Goal: Transaction & Acquisition: Purchase product/service

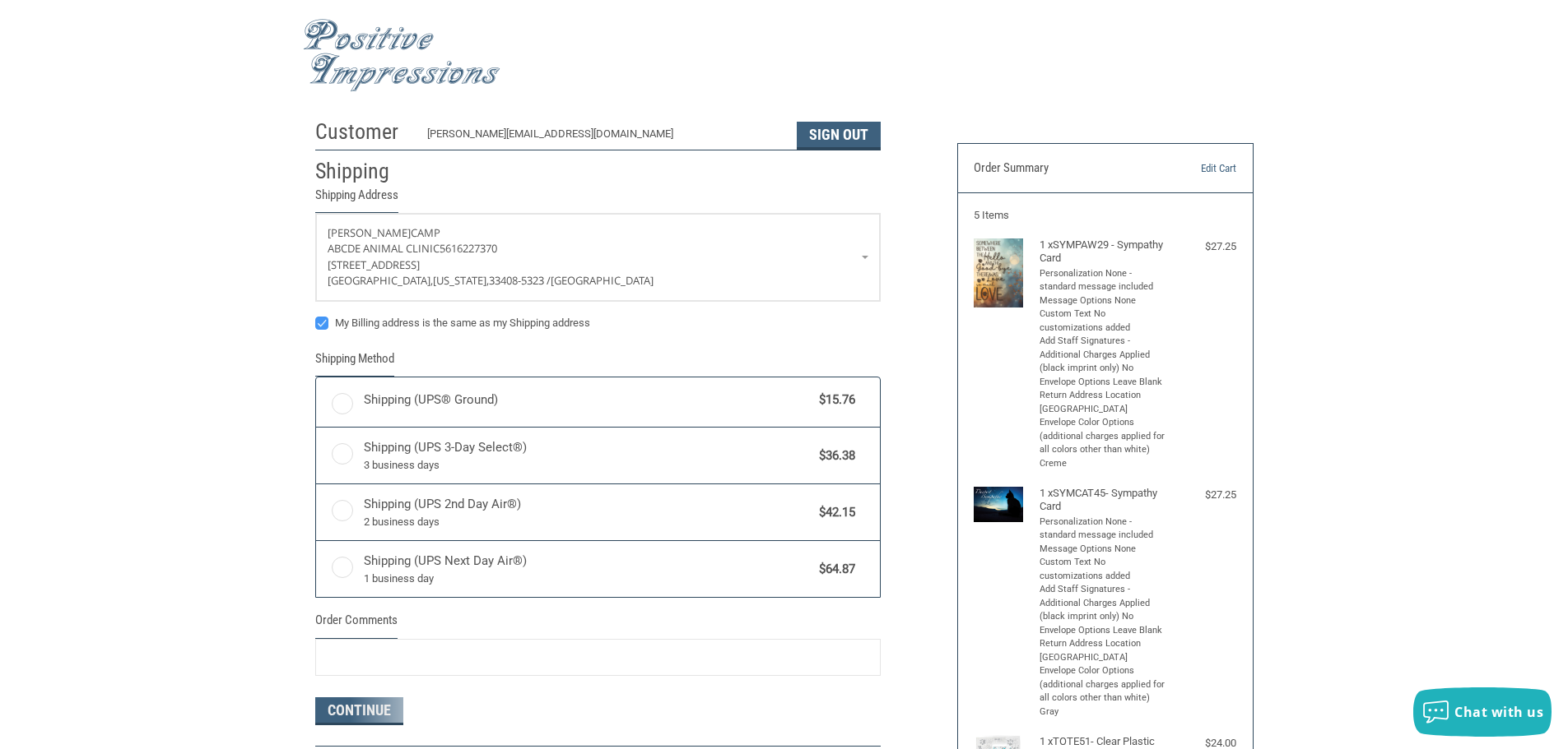
radio input "true"
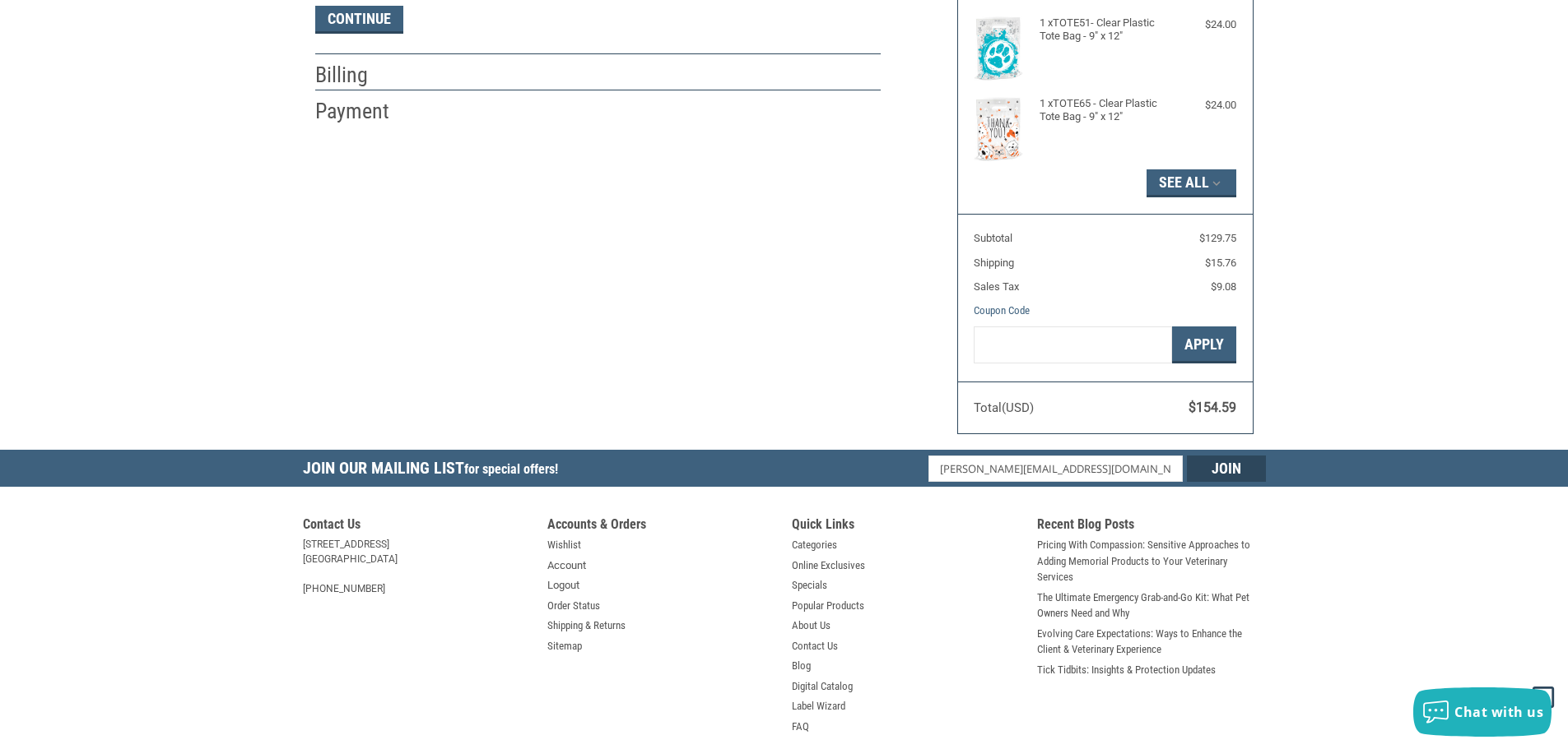
scroll to position [740, 0]
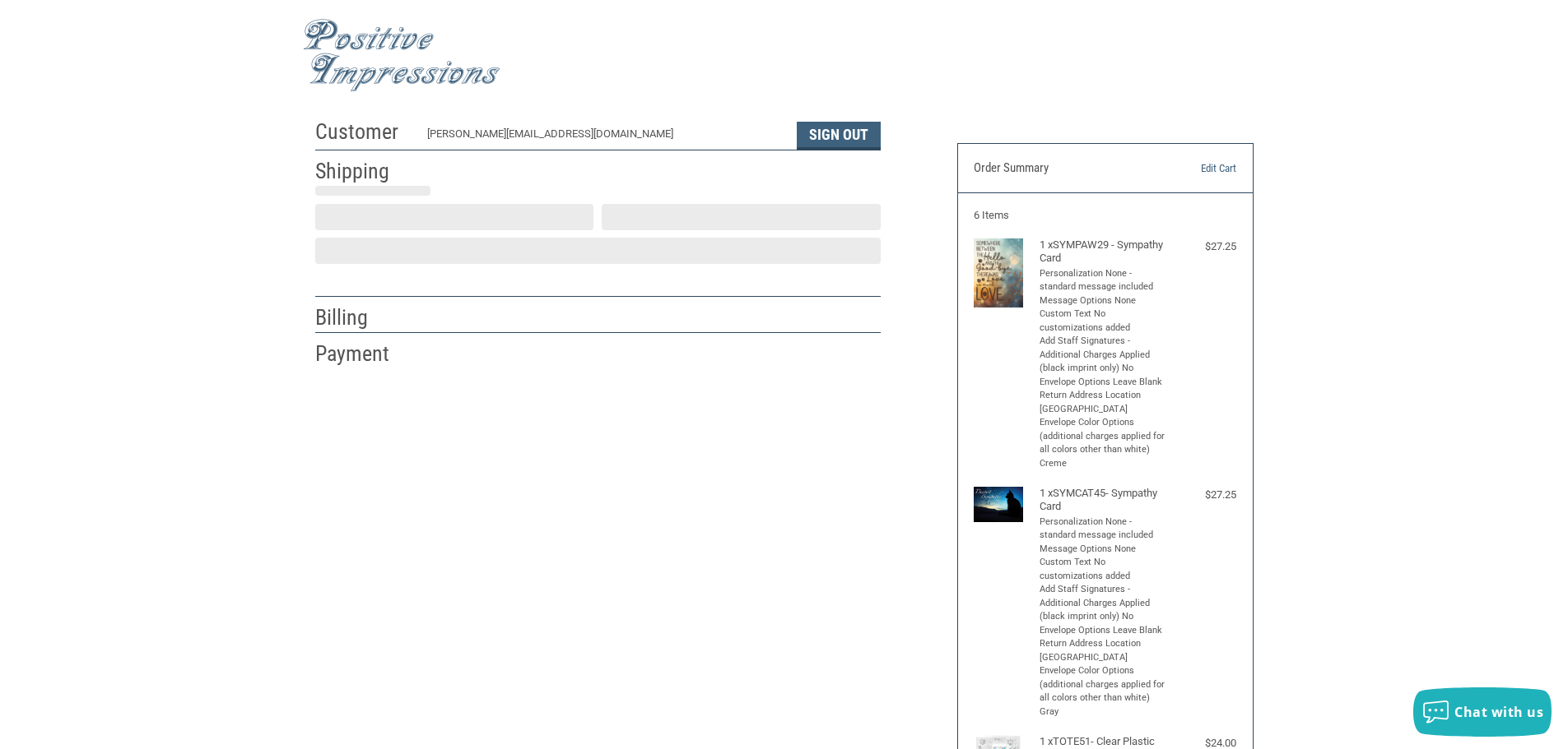
scroll to position [2, 0]
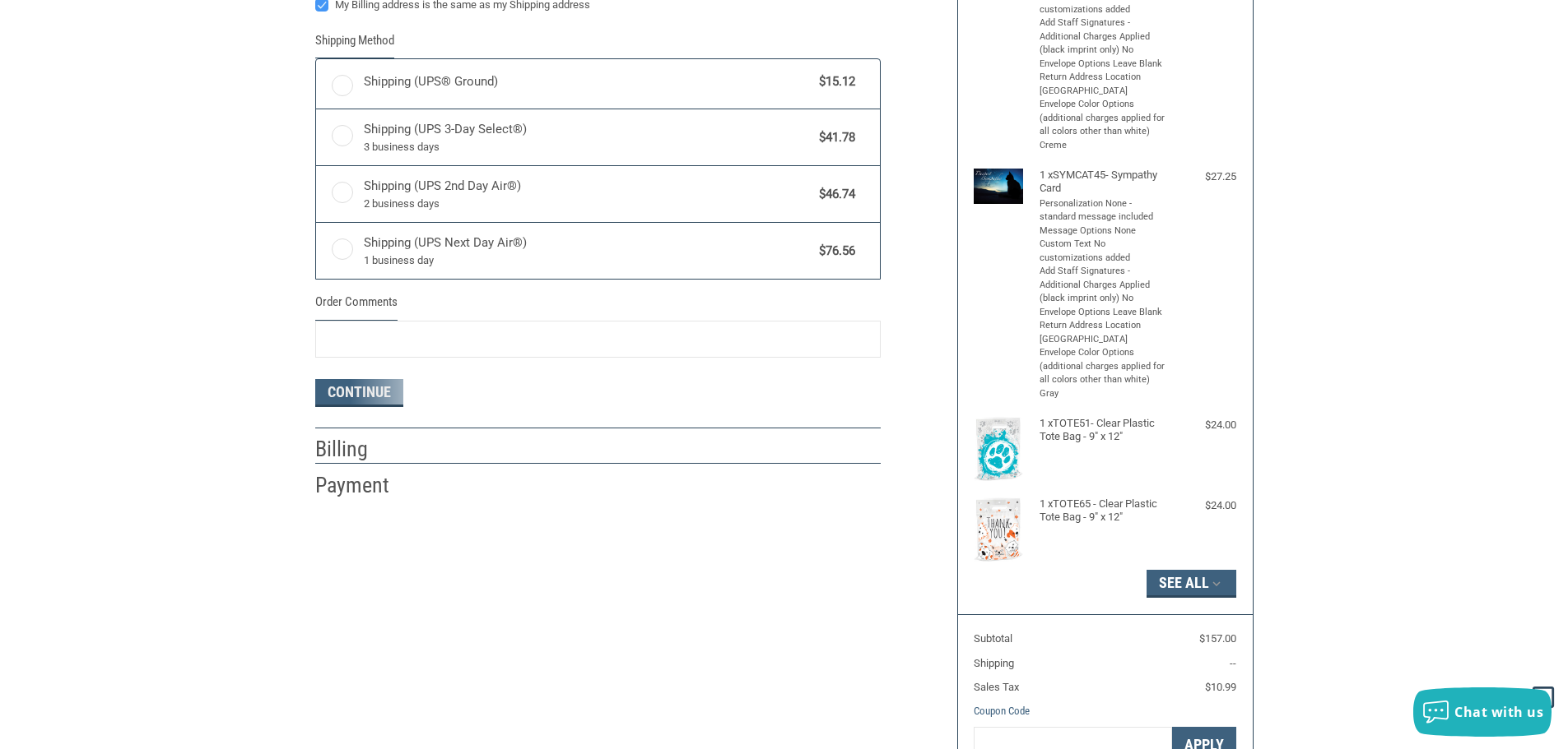
radio input "true"
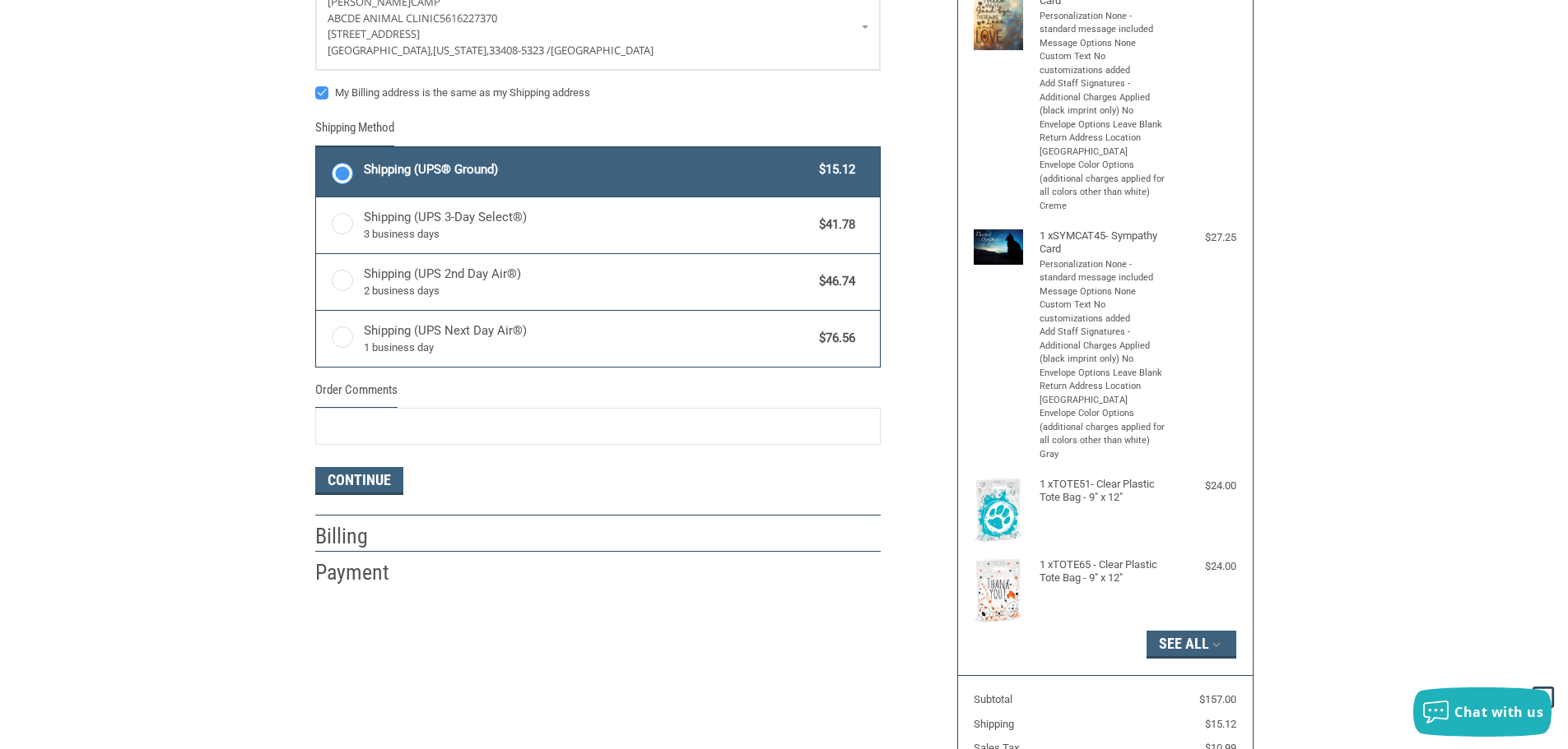
scroll to position [29, 0]
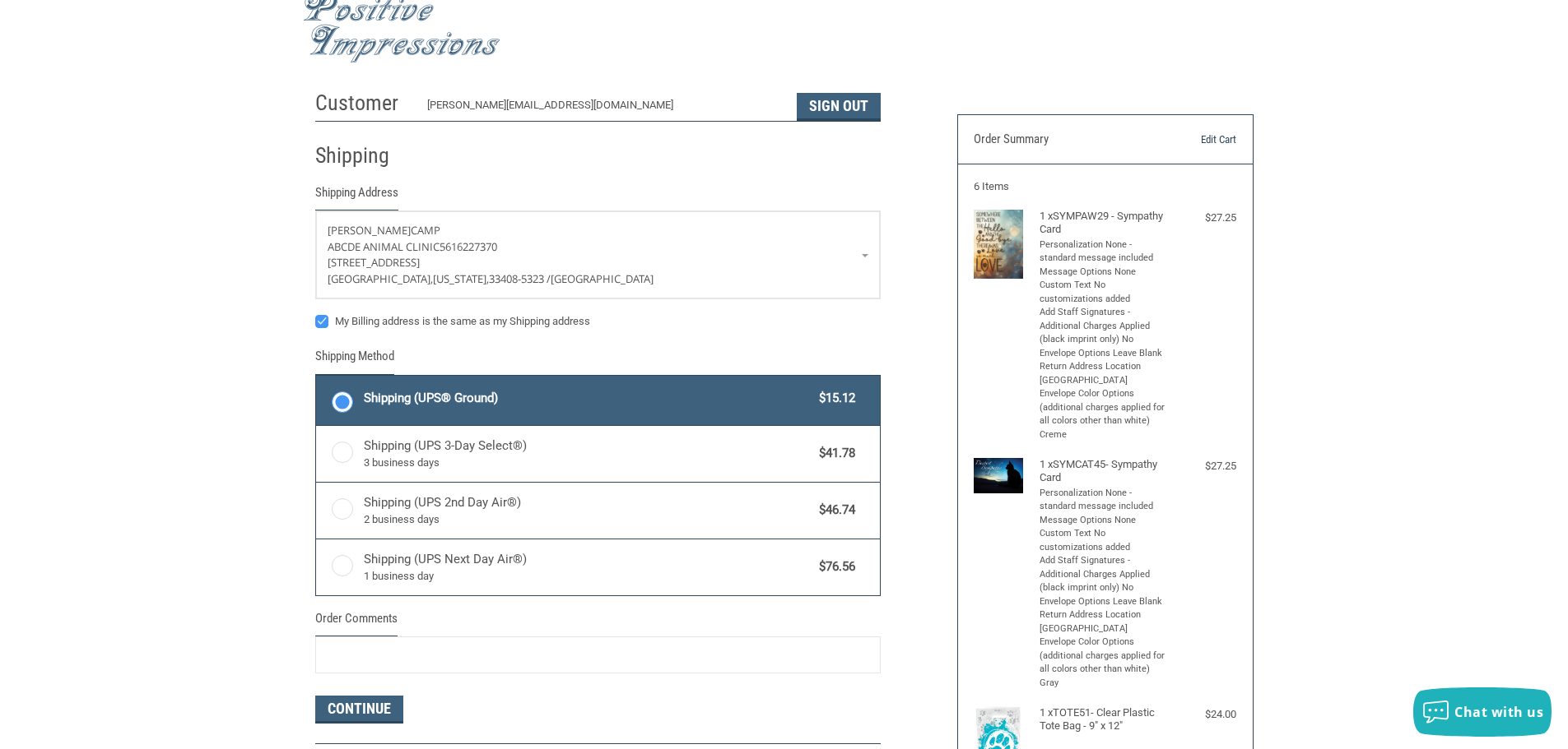
click at [1224, 142] on link "Edit Cart" at bounding box center [1194, 140] width 84 height 17
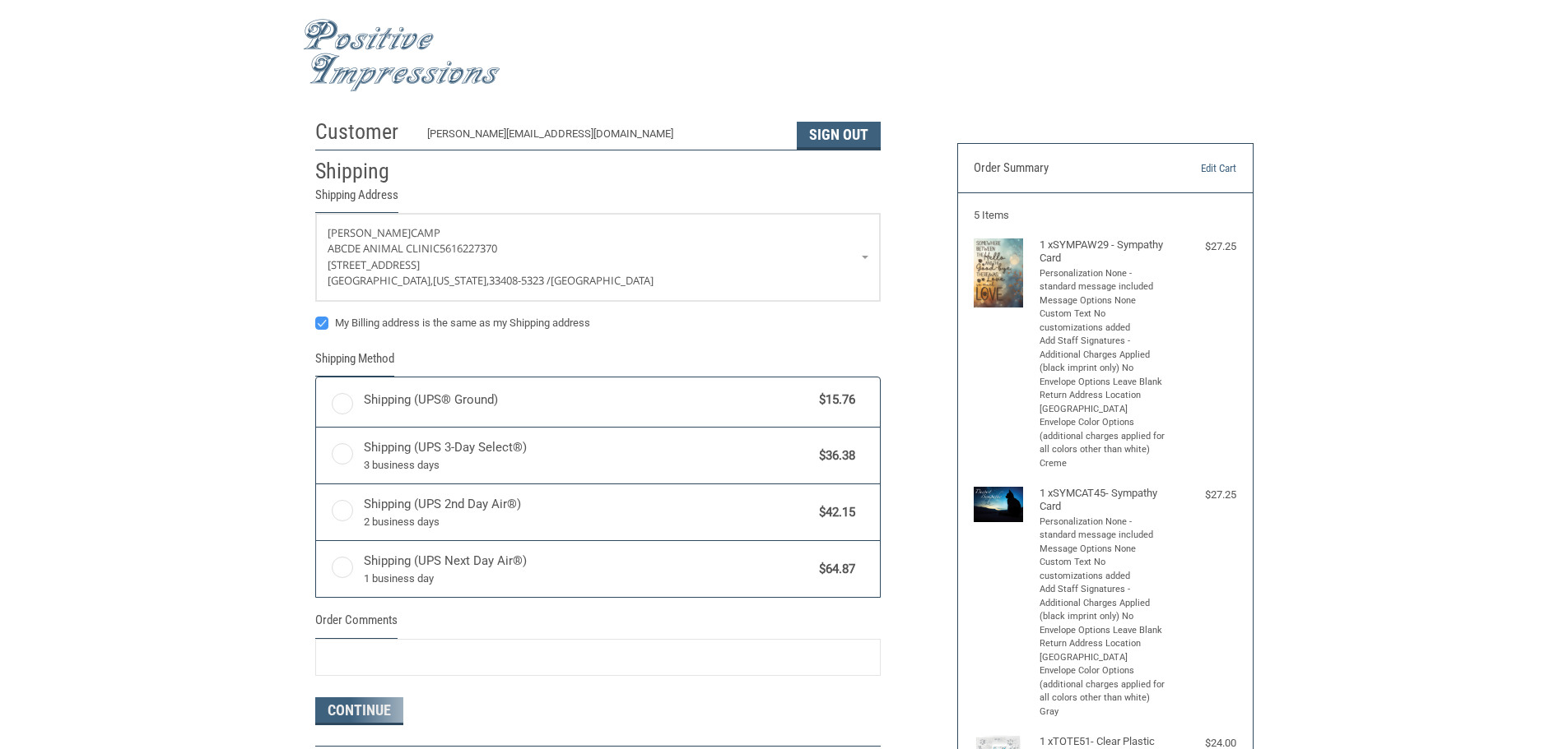
scroll to position [2, 0]
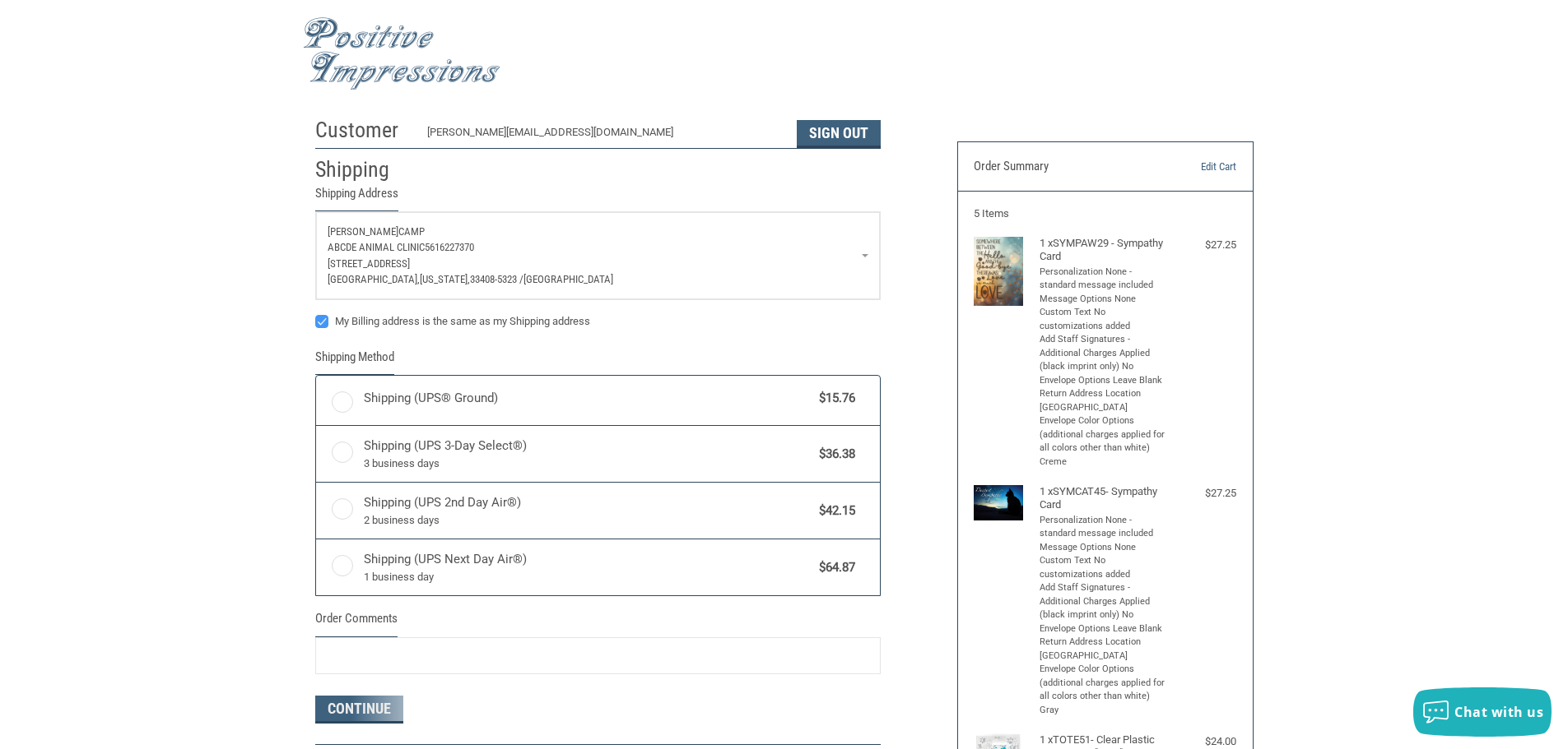
radio input "true"
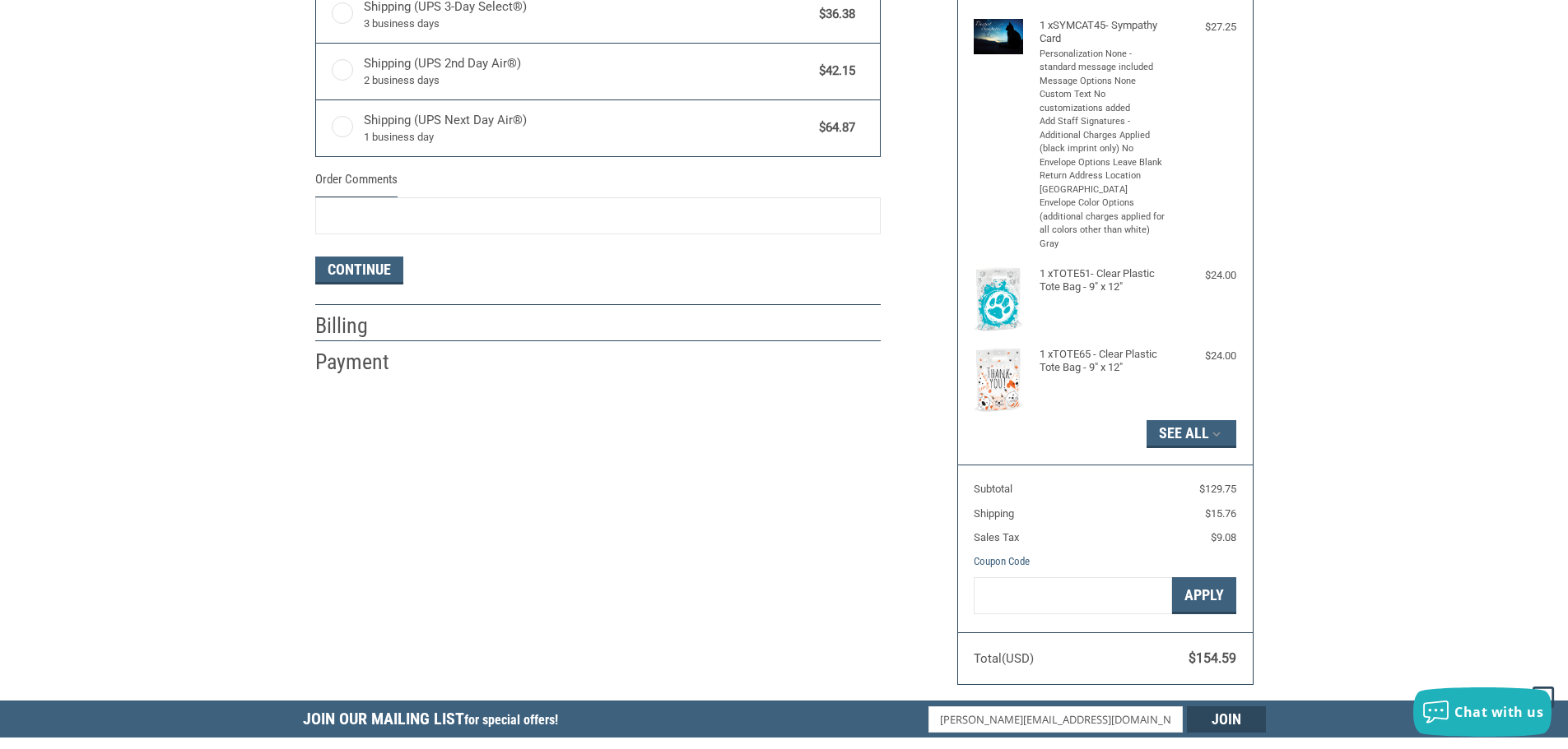
scroll to position [495, 0]
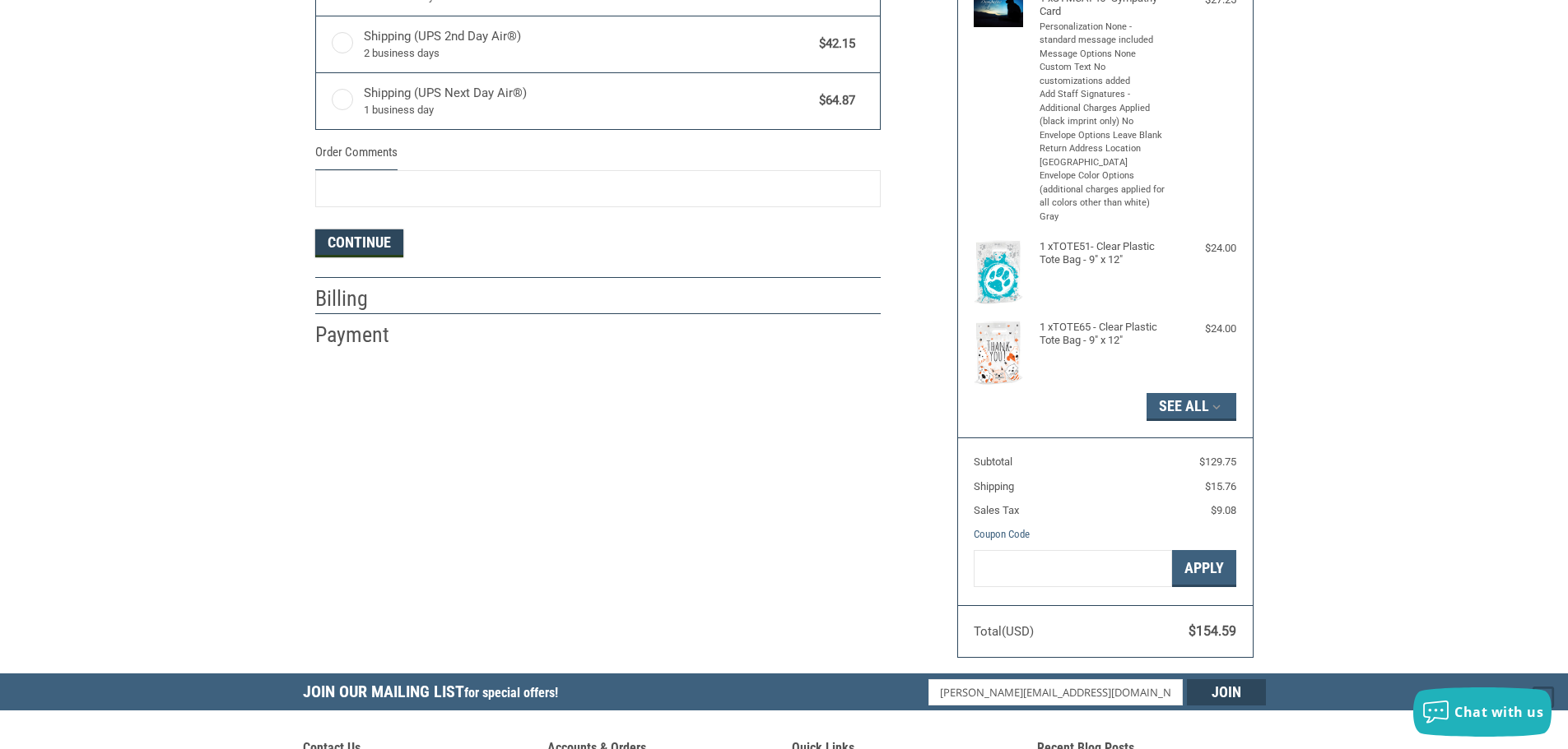
click at [362, 241] on button "Continue" at bounding box center [359, 244] width 88 height 28
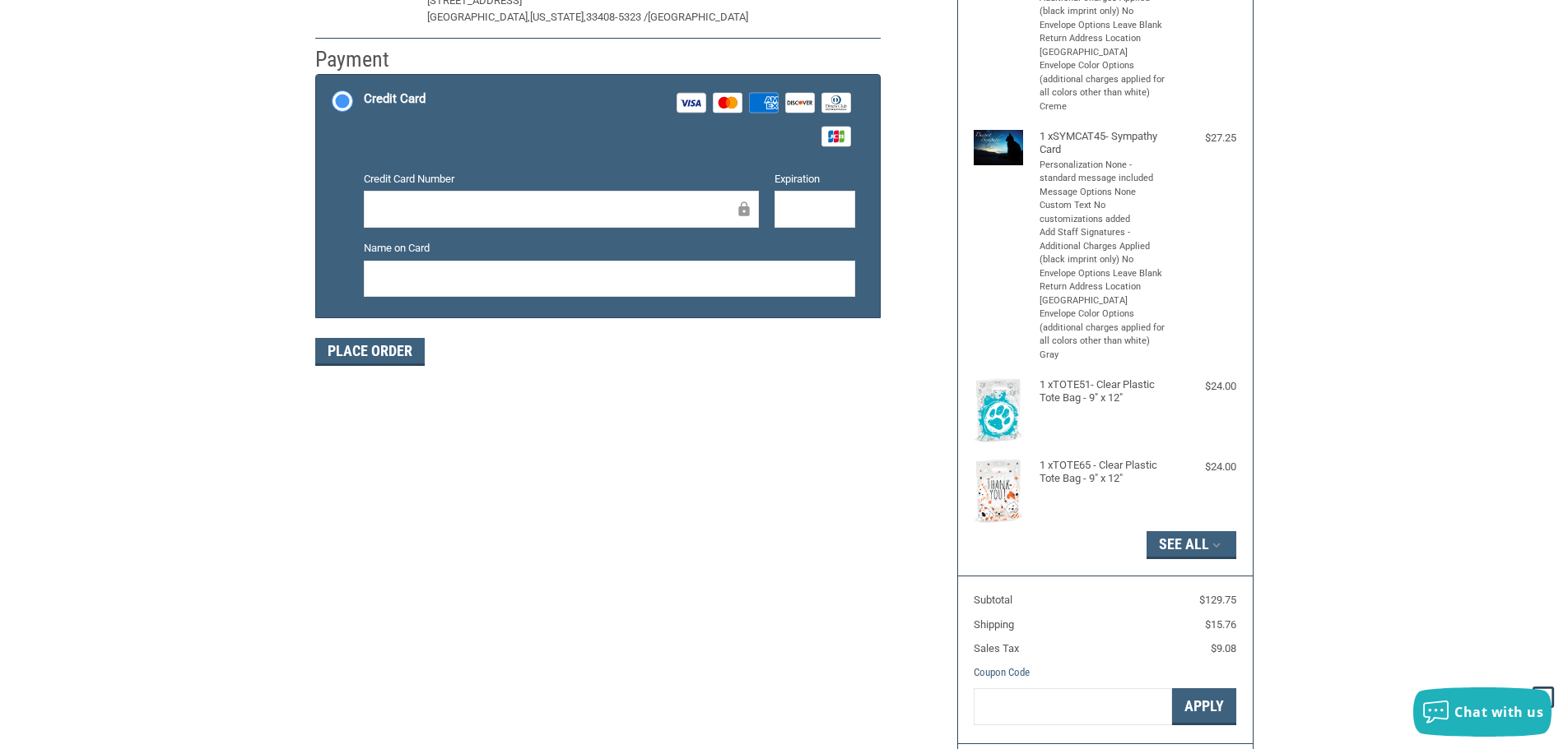
scroll to position [348, 0]
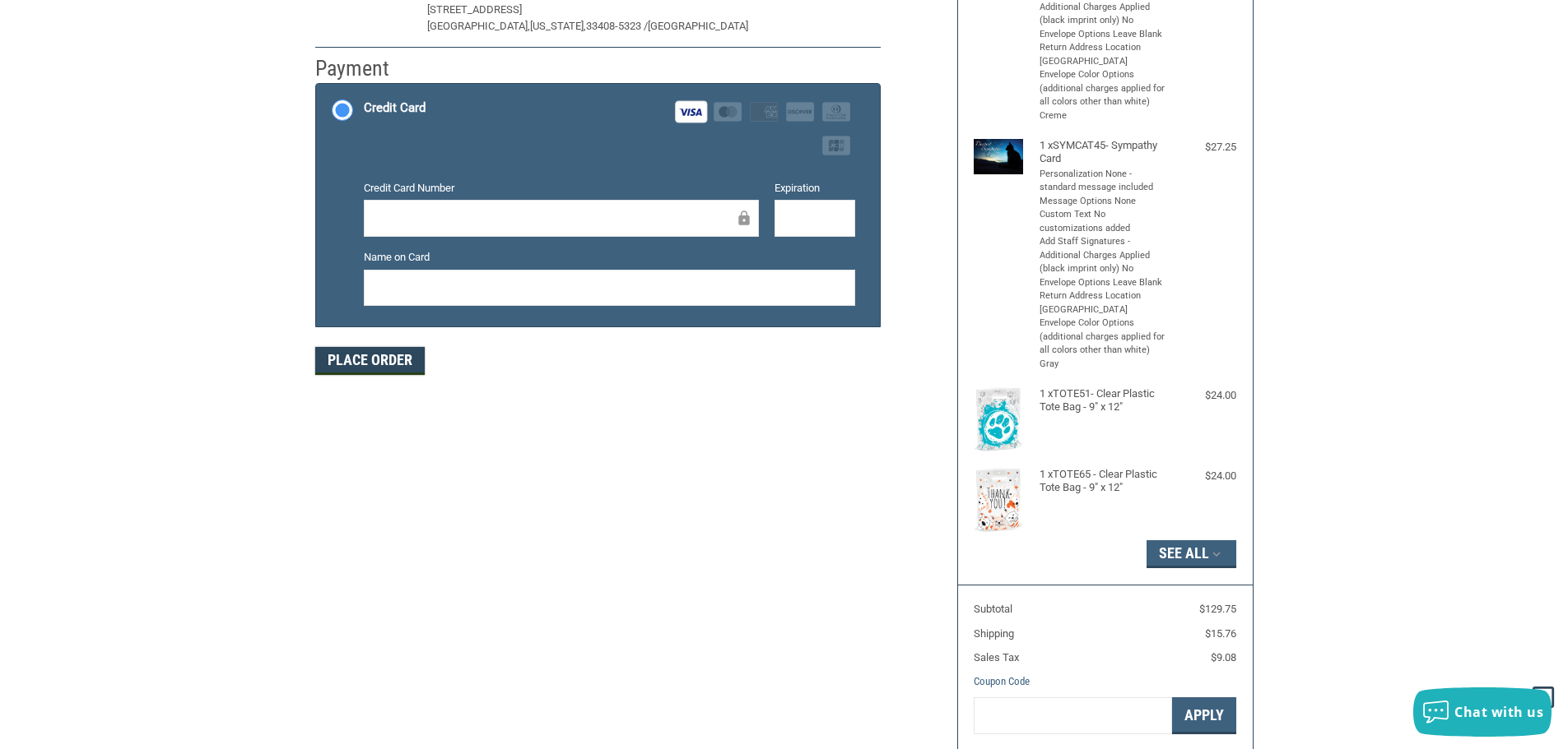
click at [388, 358] on button "Place Order" at bounding box center [370, 362] width 110 height 28
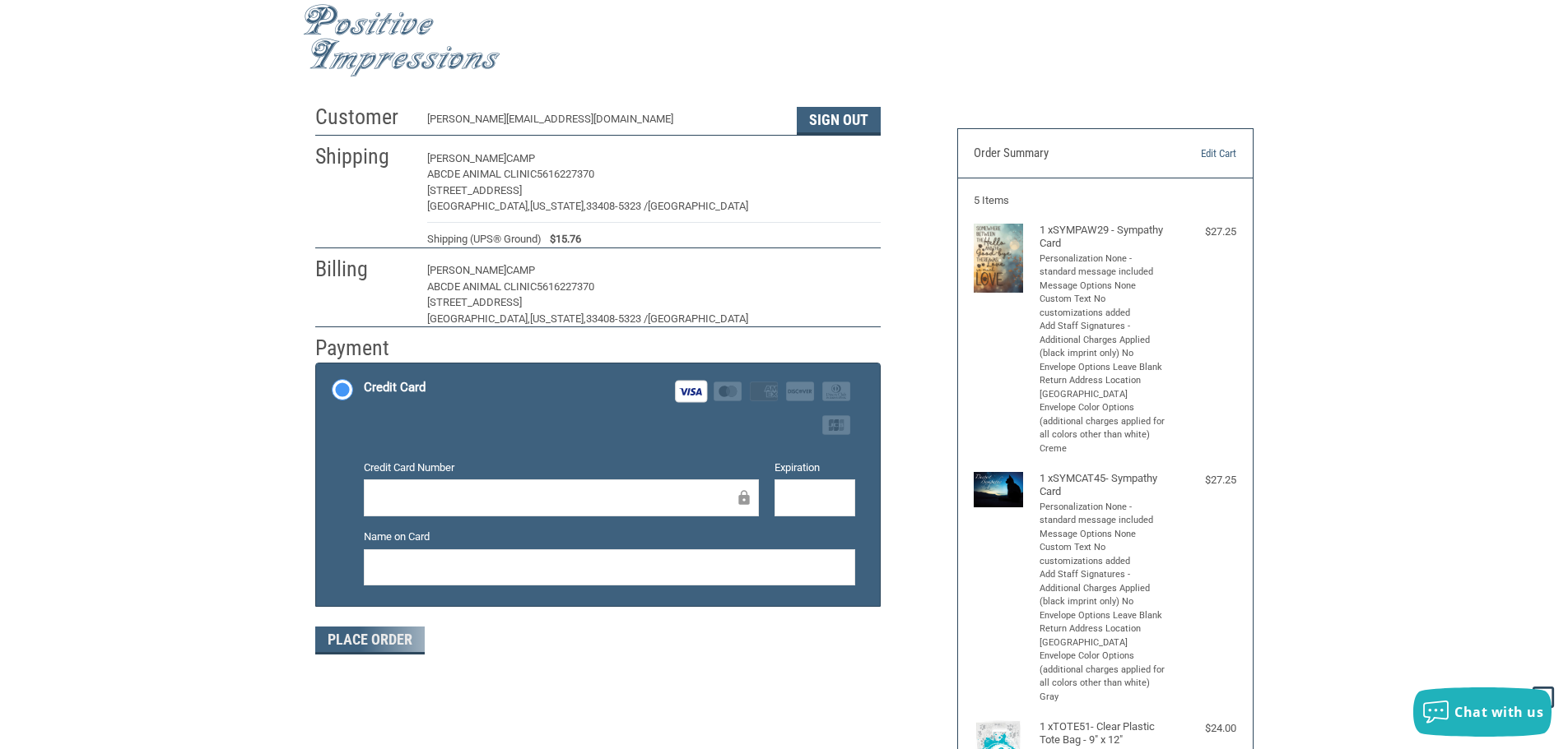
scroll to position [0, 0]
